Goal: Entertainment & Leisure: Consume media (video, audio)

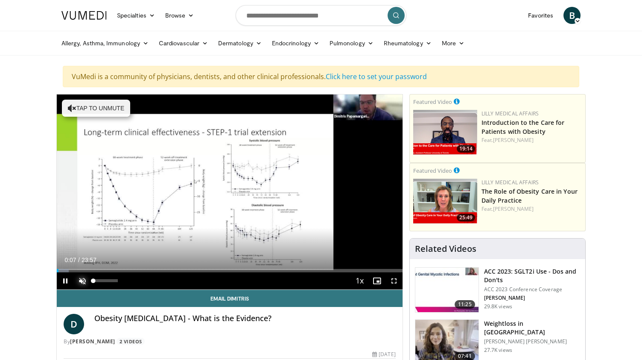
click at [82, 281] on span "Video Player" at bounding box center [82, 280] width 17 height 17
click at [393, 281] on span "Video Player" at bounding box center [394, 280] width 17 height 17
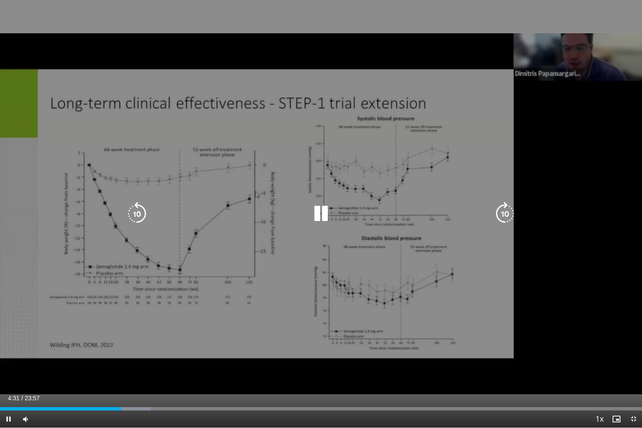
click at [320, 317] on div "10 seconds Tap to unmute" at bounding box center [321, 214] width 642 height 428
click at [321, 211] on icon "Video Player" at bounding box center [321, 214] width 24 height 24
click at [387, 348] on div "10 seconds Tap to unmute" at bounding box center [321, 214] width 642 height 428
